Goal: Use online tool/utility: Utilize a website feature to perform a specific function

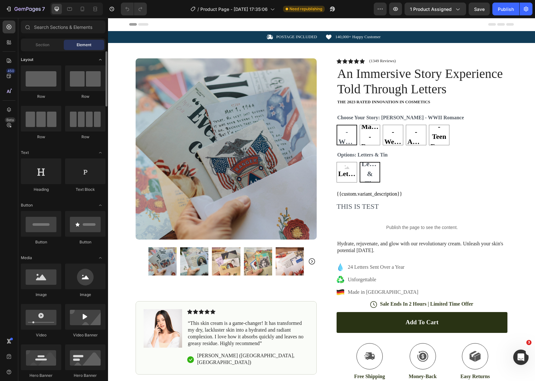
click at [101, 57] on icon "Toggle open" at bounding box center [100, 59] width 5 height 5
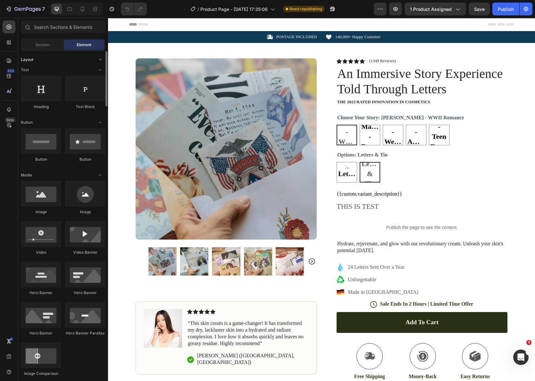
click at [101, 57] on icon "Toggle open" at bounding box center [100, 59] width 5 height 5
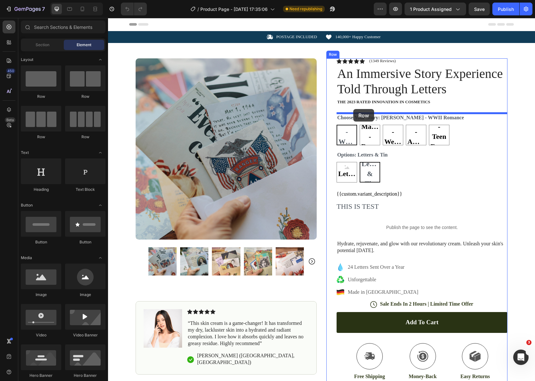
drag, startPoint x: 191, startPoint y: 99, endPoint x: 353, endPoint y: 109, distance: 162.3
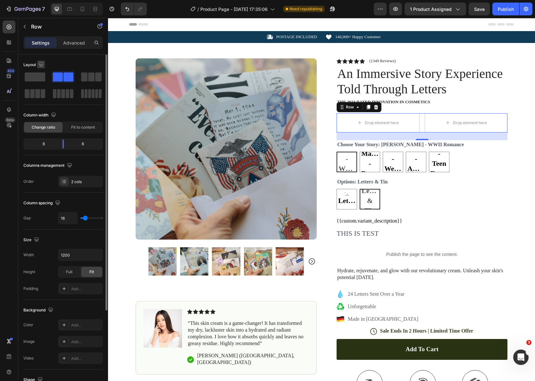
click at [39, 64] on icon "button" at bounding box center [41, 64] width 4 height 4
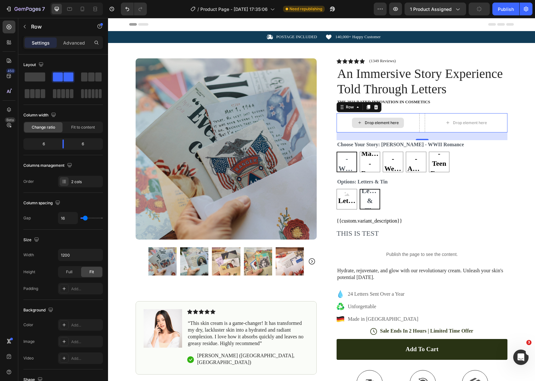
click at [414, 119] on div "Drop element here" at bounding box center [378, 122] width 83 height 19
click at [353, 109] on div "Row" at bounding box center [350, 107] width 11 height 6
click at [29, 27] on button "button" at bounding box center [25, 26] width 10 height 10
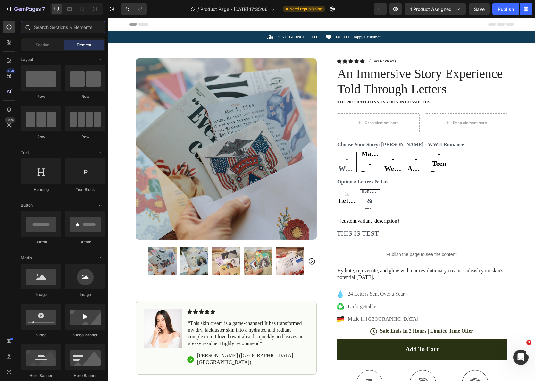
click at [84, 23] on input "text" at bounding box center [63, 27] width 85 height 13
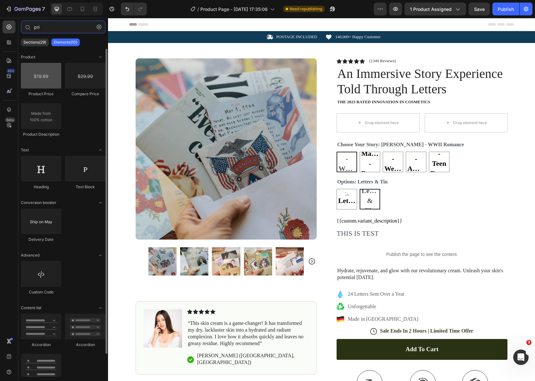
type input "pri"
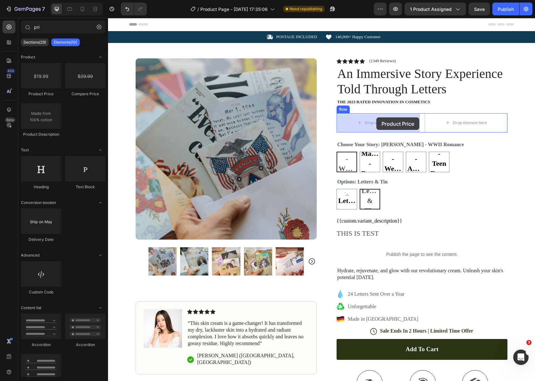
drag, startPoint x: 148, startPoint y: 100, endPoint x: 376, endPoint y: 118, distance: 228.7
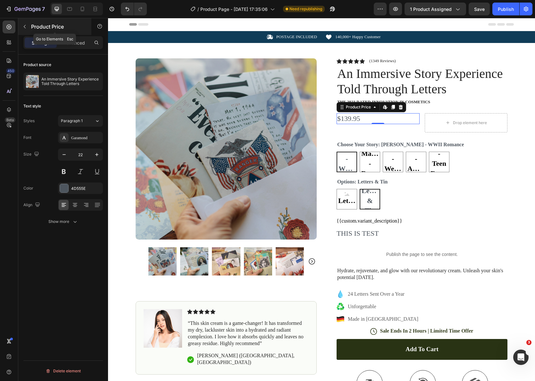
click at [27, 27] on button "button" at bounding box center [25, 26] width 10 height 10
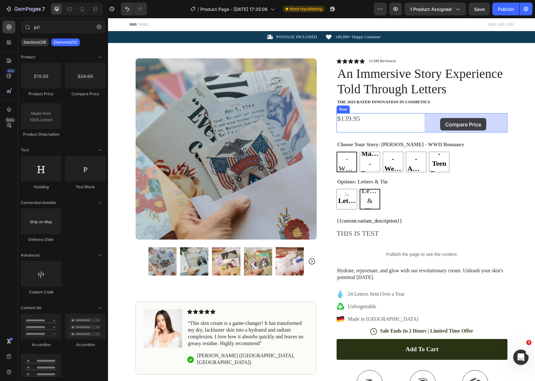
drag, startPoint x: 197, startPoint y: 99, endPoint x: 440, endPoint y: 118, distance: 244.5
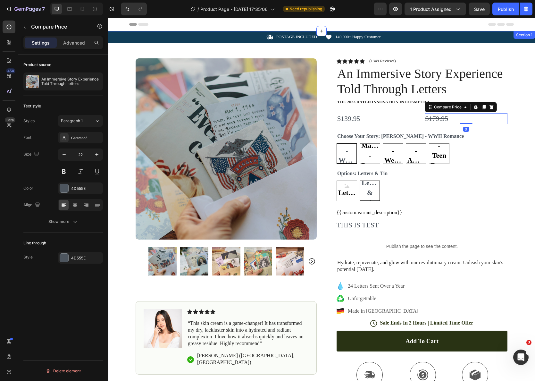
click at [526, 135] on div "Icon POSTAGE INCLUDED Text Block Row Icon 140,000+ Happy Customer Text Block Ro…" at bounding box center [321, 270] width 427 height 478
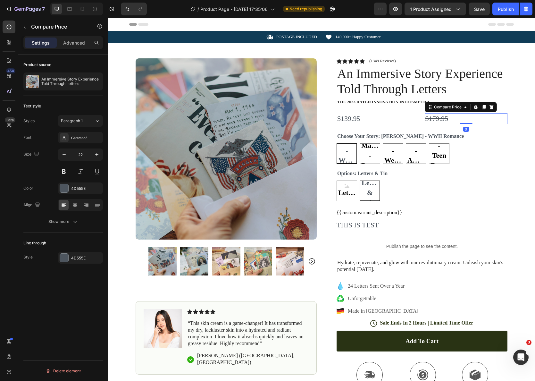
click at [445, 118] on div "$179.95" at bounding box center [466, 118] width 83 height 11
click at [72, 43] on p "Advanced" at bounding box center [74, 42] width 22 height 7
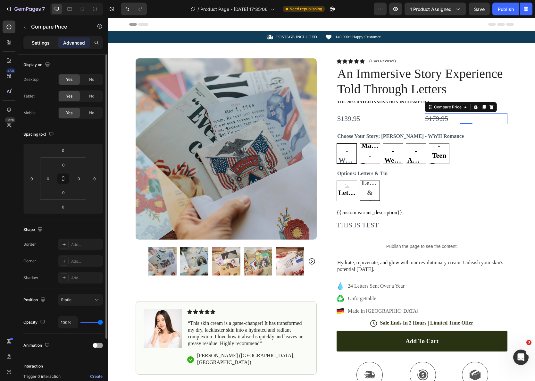
click at [38, 45] on p "Settings" at bounding box center [41, 42] width 18 height 7
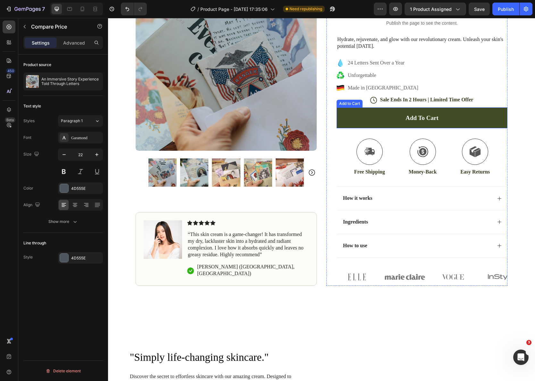
scroll to position [285, 0]
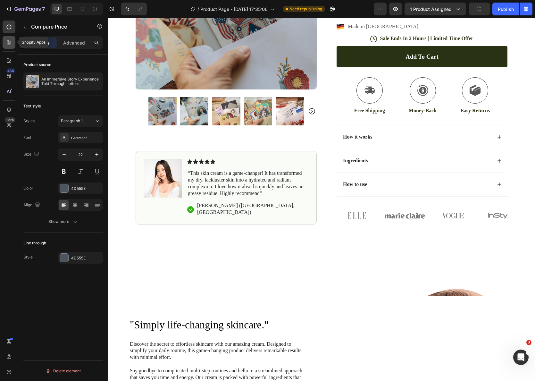
click at [5, 42] on div at bounding box center [9, 42] width 13 height 13
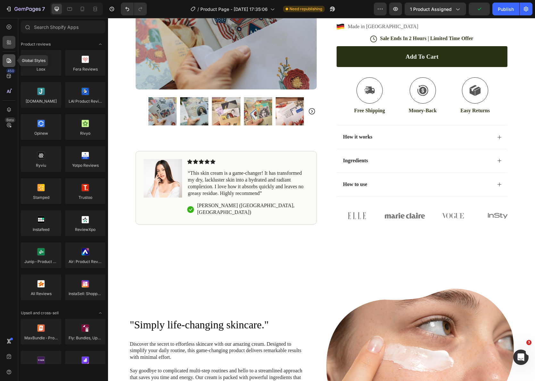
click at [6, 59] on icon at bounding box center [9, 60] width 6 height 6
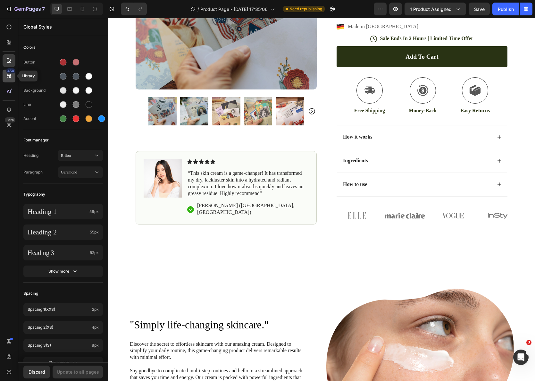
click at [11, 77] on icon at bounding box center [9, 76] width 4 height 4
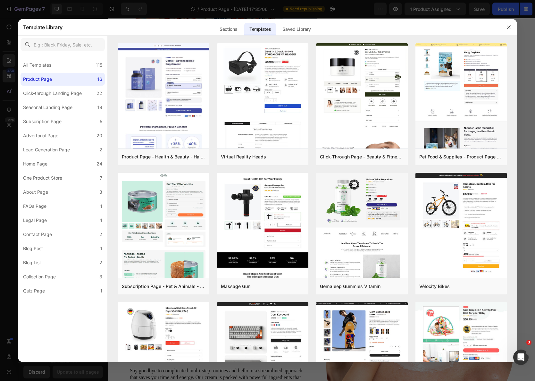
click at [10, 78] on div at bounding box center [267, 190] width 535 height 381
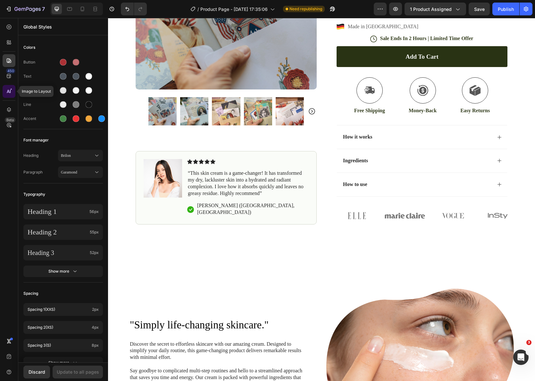
click at [6, 91] on icon at bounding box center [9, 91] width 6 height 6
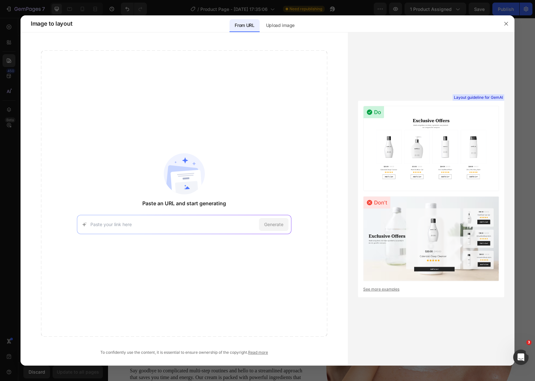
click at [7, 77] on div at bounding box center [267, 190] width 535 height 381
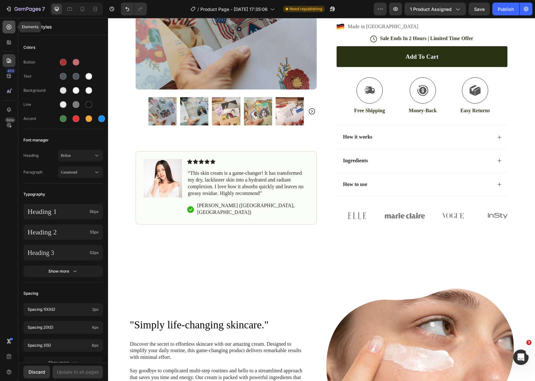
click at [12, 29] on icon at bounding box center [9, 27] width 6 height 6
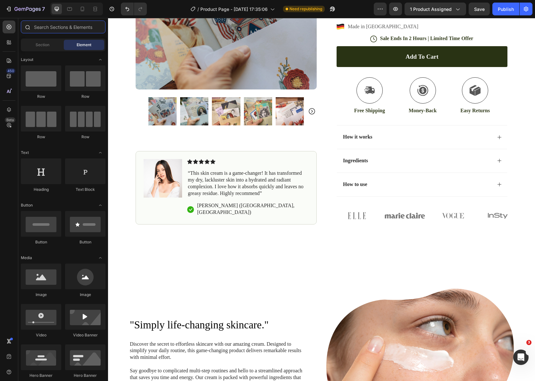
click at [84, 30] on input "text" at bounding box center [63, 27] width 85 height 13
click at [8, 42] on icon at bounding box center [9, 42] width 6 height 6
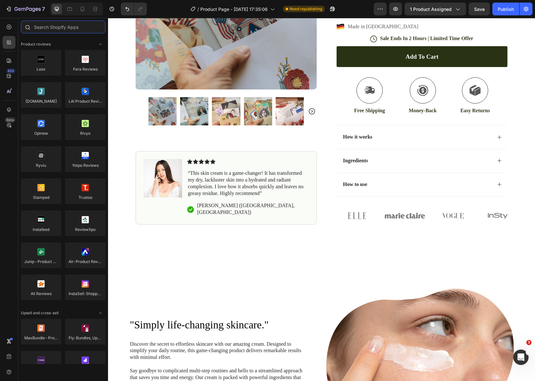
click at [75, 22] on input "text" at bounding box center [63, 27] width 85 height 13
click at [4, 31] on div at bounding box center [9, 27] width 13 height 13
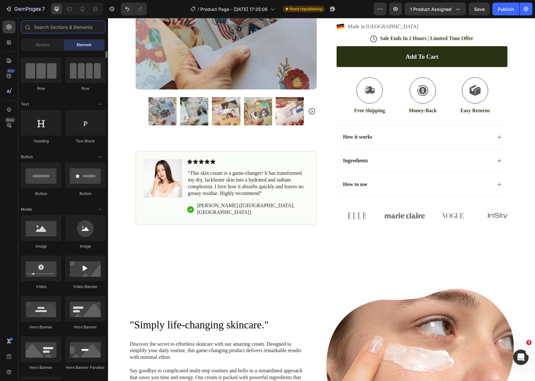
scroll to position [0, 0]
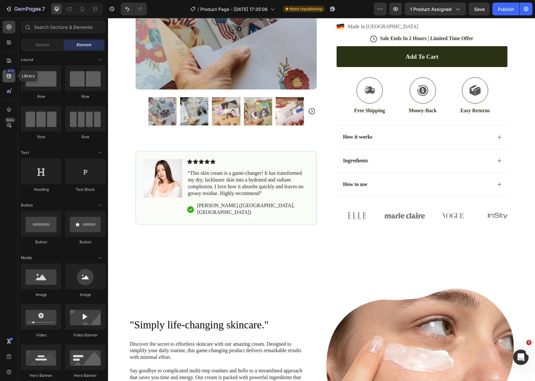
click at [8, 76] on icon at bounding box center [9, 76] width 6 height 6
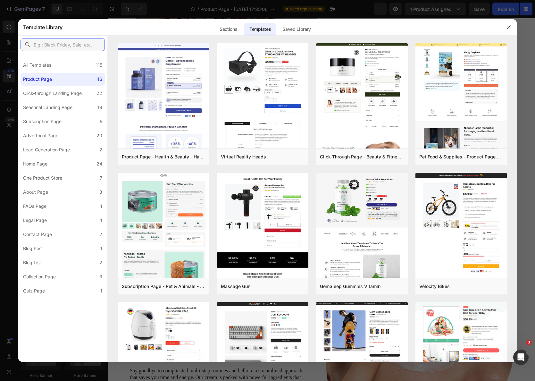
click at [80, 46] on input "text" at bounding box center [63, 44] width 84 height 13
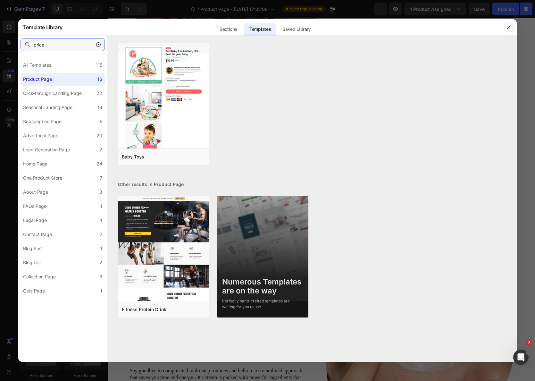
type input "price"
click at [510, 27] on icon "button" at bounding box center [508, 27] width 5 height 5
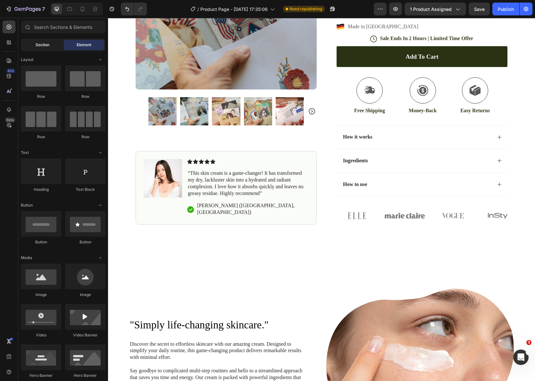
click at [45, 39] on div "Section Element" at bounding box center [63, 44] width 85 height 13
click at [38, 45] on span "Section" at bounding box center [43, 45] width 14 height 6
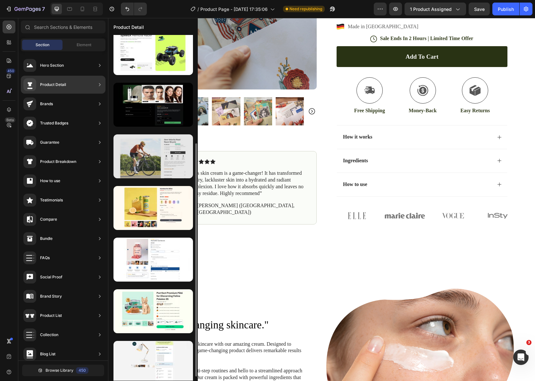
scroll to position [161, 0]
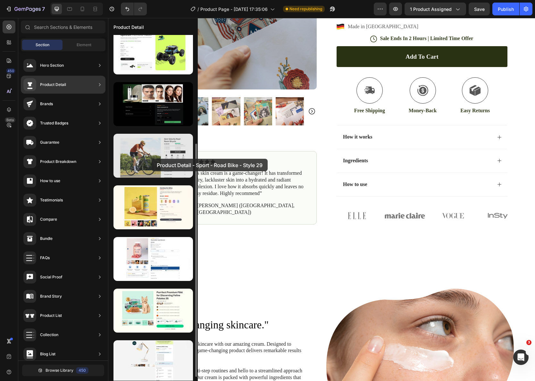
click at [152, 159] on div at bounding box center [154, 156] width 80 height 44
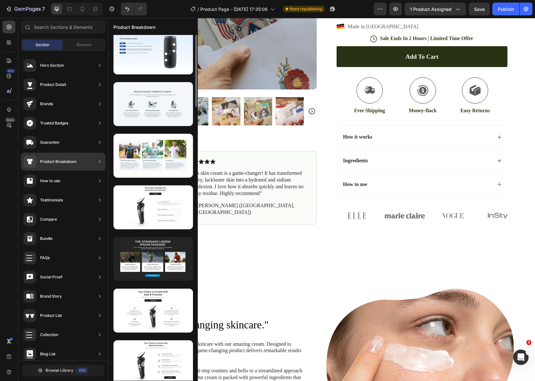
scroll to position [0, 0]
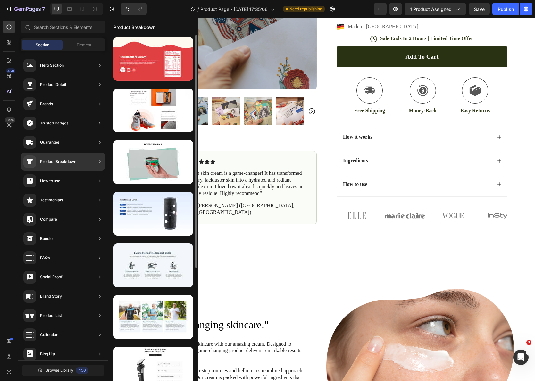
click at [76, 165] on div "Product Breakdown" at bounding box center [63, 162] width 85 height 18
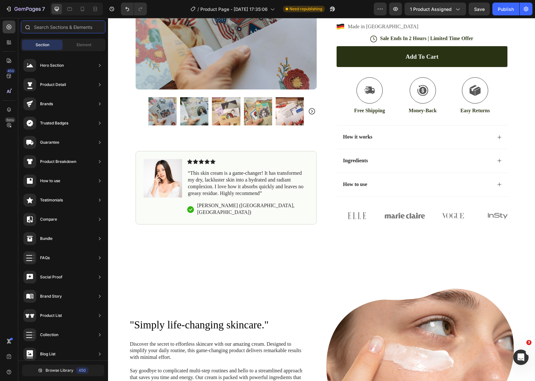
click at [55, 28] on input "text" at bounding box center [63, 27] width 85 height 13
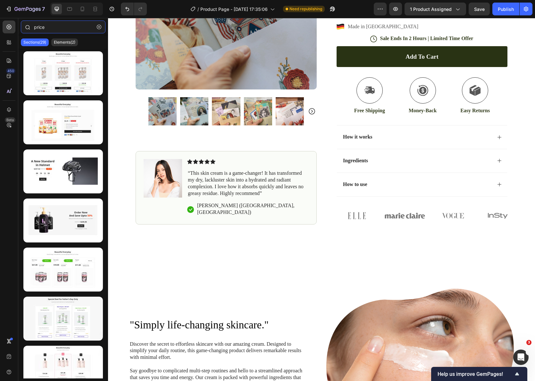
type input "price"
